Goal: Obtain resource: Download file/media

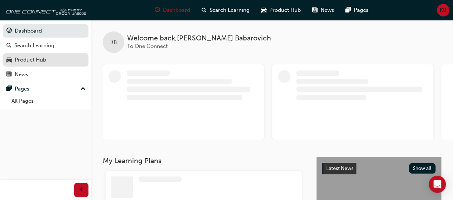
click at [43, 56] on div "Product Hub" at bounding box center [30, 60] width 31 height 8
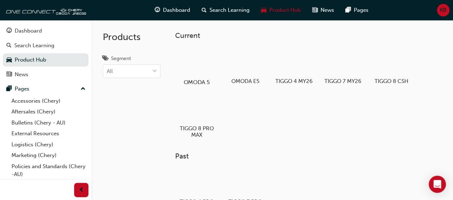
click at [190, 65] on div at bounding box center [196, 61] width 40 height 29
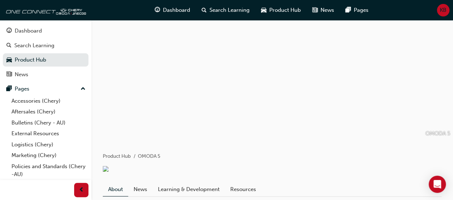
scroll to position [175, 0]
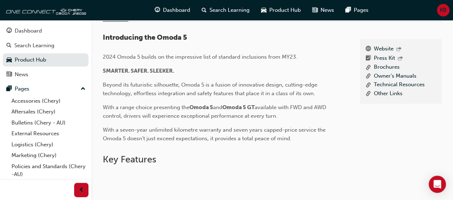
click at [245, 21] on link "Resources" at bounding box center [243, 15] width 36 height 14
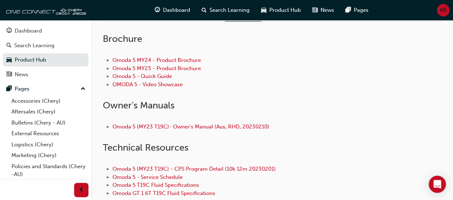
scroll to position [307, 0]
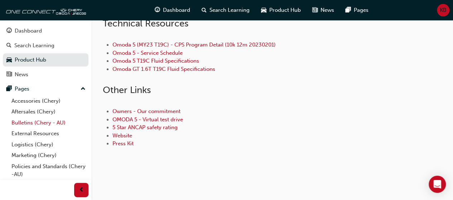
click at [43, 124] on link "Bulletins (Chery - AU)" at bounding box center [49, 122] width 80 height 11
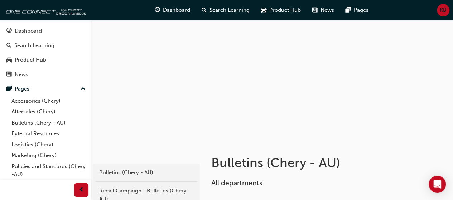
scroll to position [175, 0]
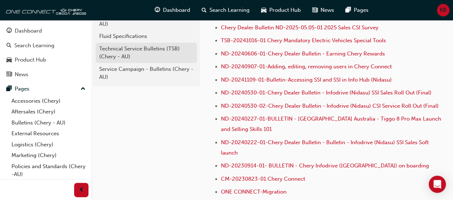
click at [126, 53] on div "Technical Service Bulletins (TSB) (Chery - AU)" at bounding box center [146, 53] width 94 height 16
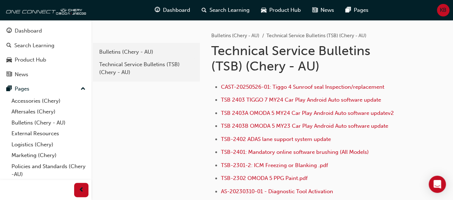
scroll to position [78, 0]
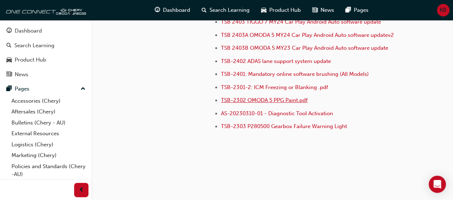
click at [299, 100] on span "TSB-2302 OMODA 5 PPG Paint.pdf" at bounding box center [264, 100] width 87 height 6
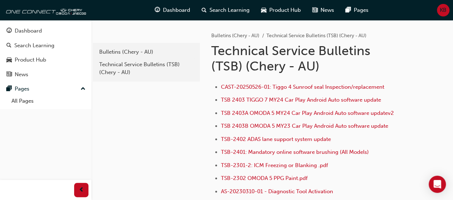
scroll to position [78, 0]
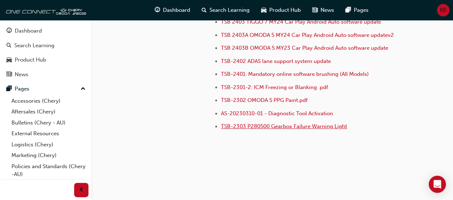
click at [292, 123] on span "TSB-2303 P280500 Gearbox Failure Warning Light" at bounding box center [284, 126] width 126 height 6
